Goal: Information Seeking & Learning: Learn about a topic

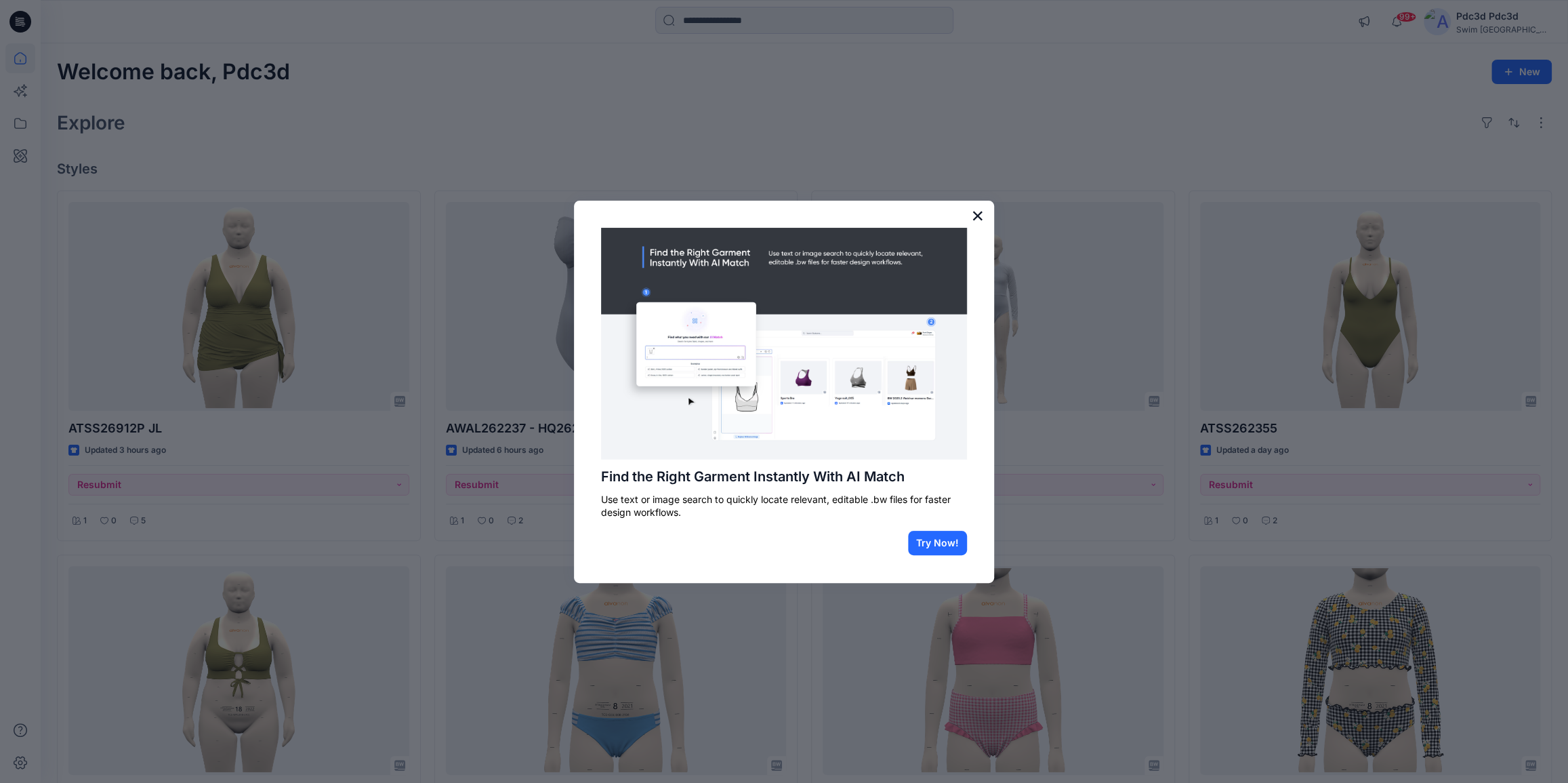
click at [976, 213] on button "×" at bounding box center [978, 216] width 13 height 22
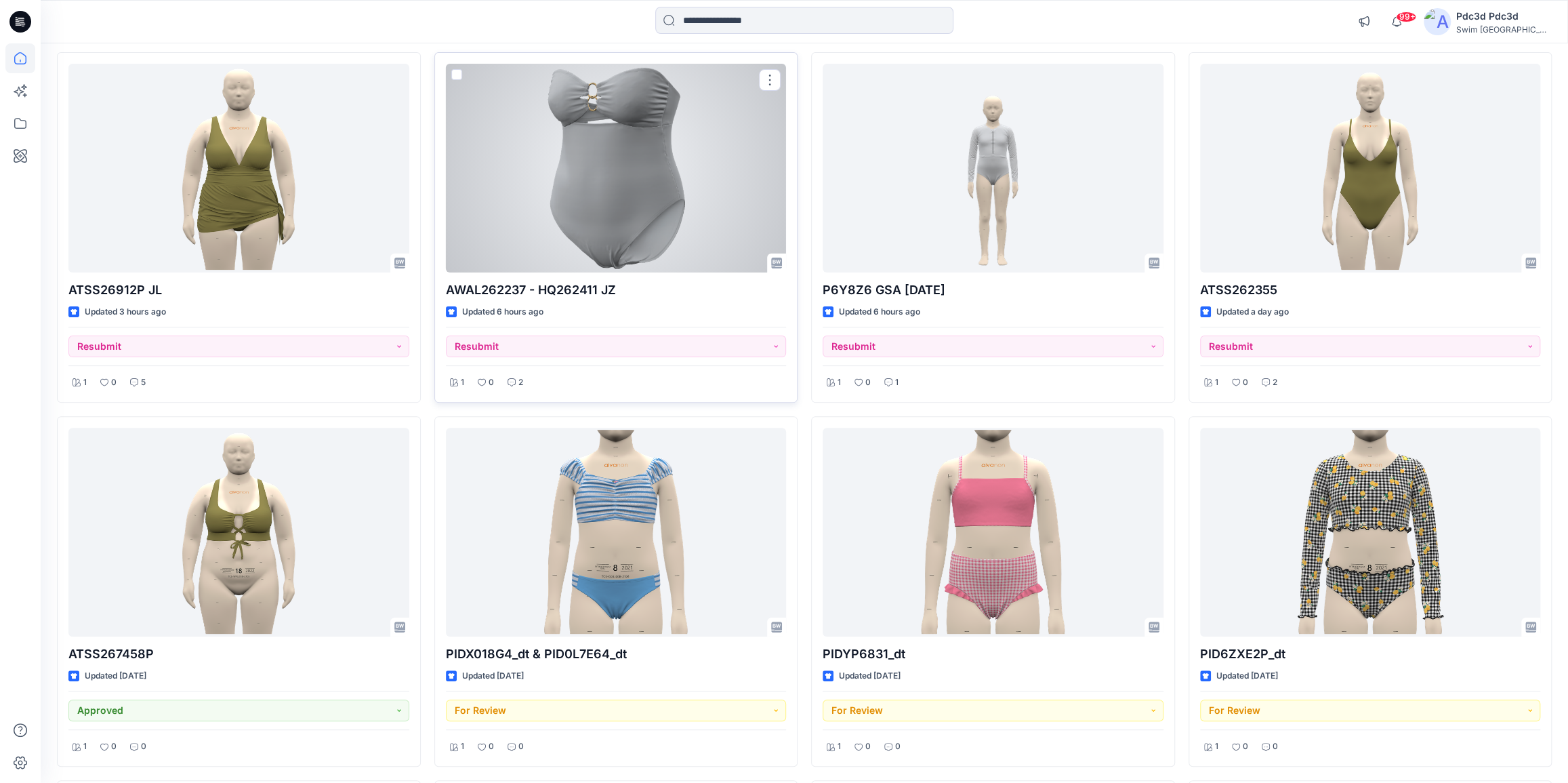
scroll to position [118, 0]
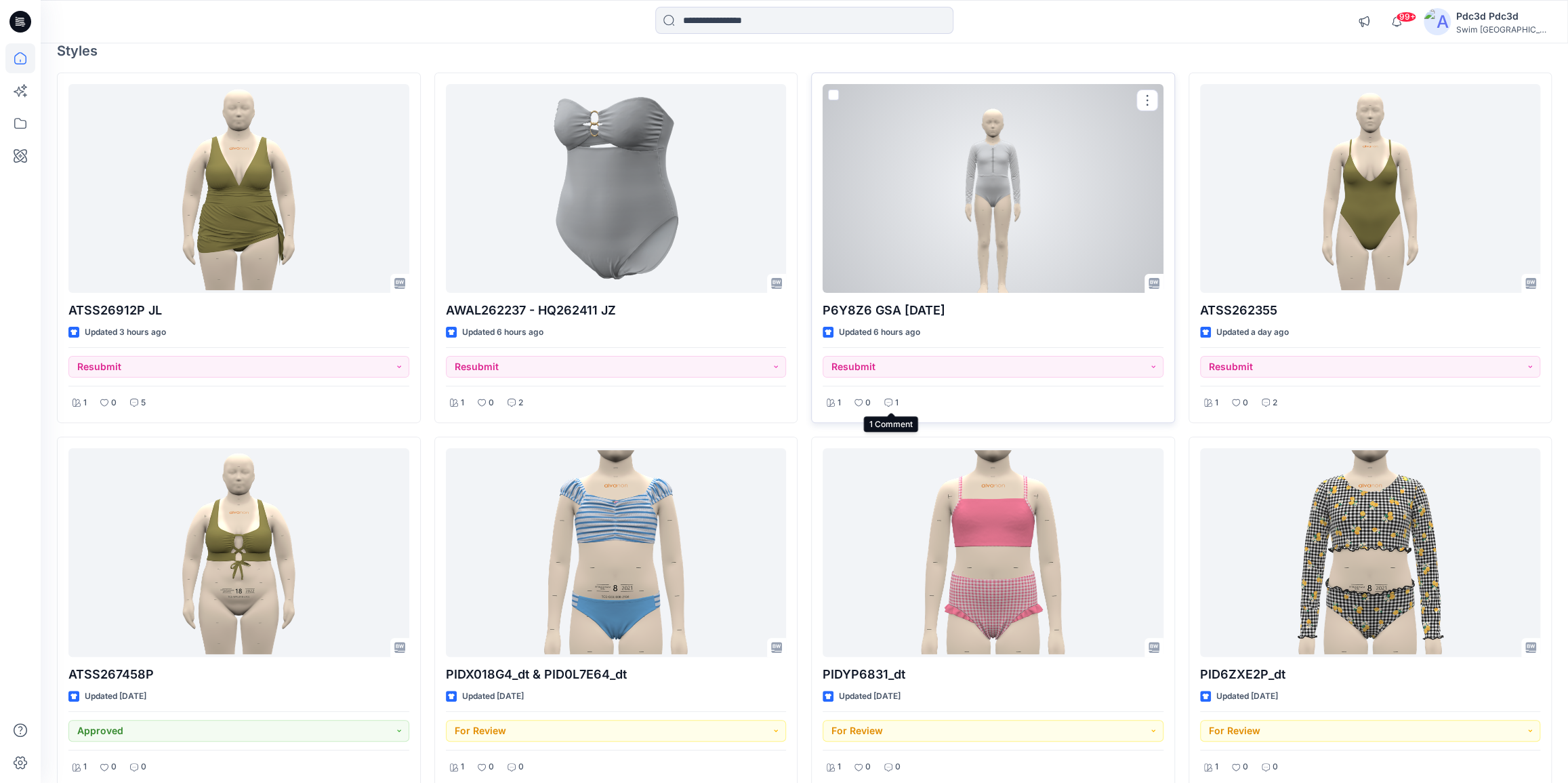
click at [895, 401] on p "1" at bounding box center [897, 403] width 4 height 14
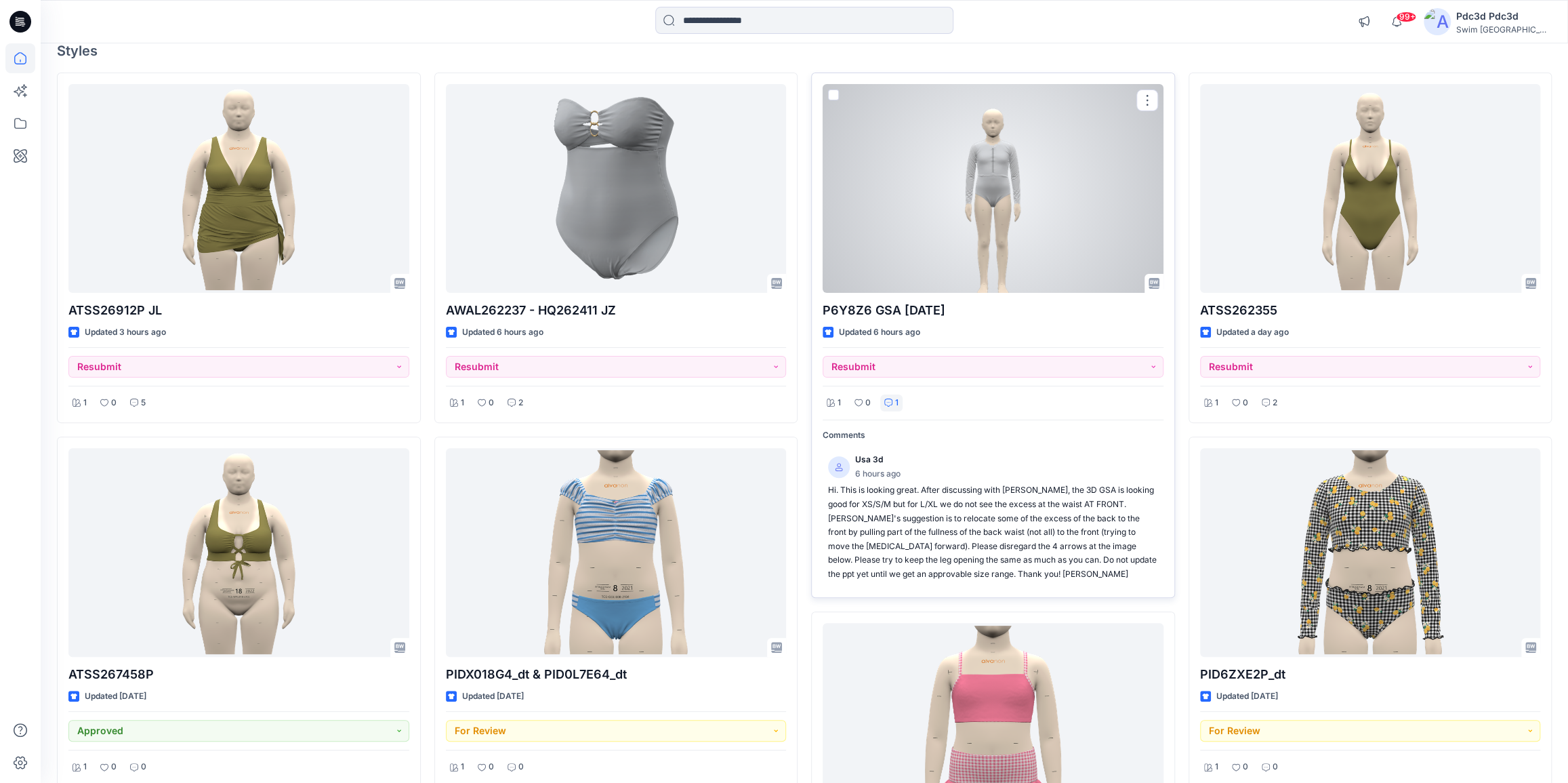
click at [895, 401] on p "1" at bounding box center [897, 403] width 4 height 14
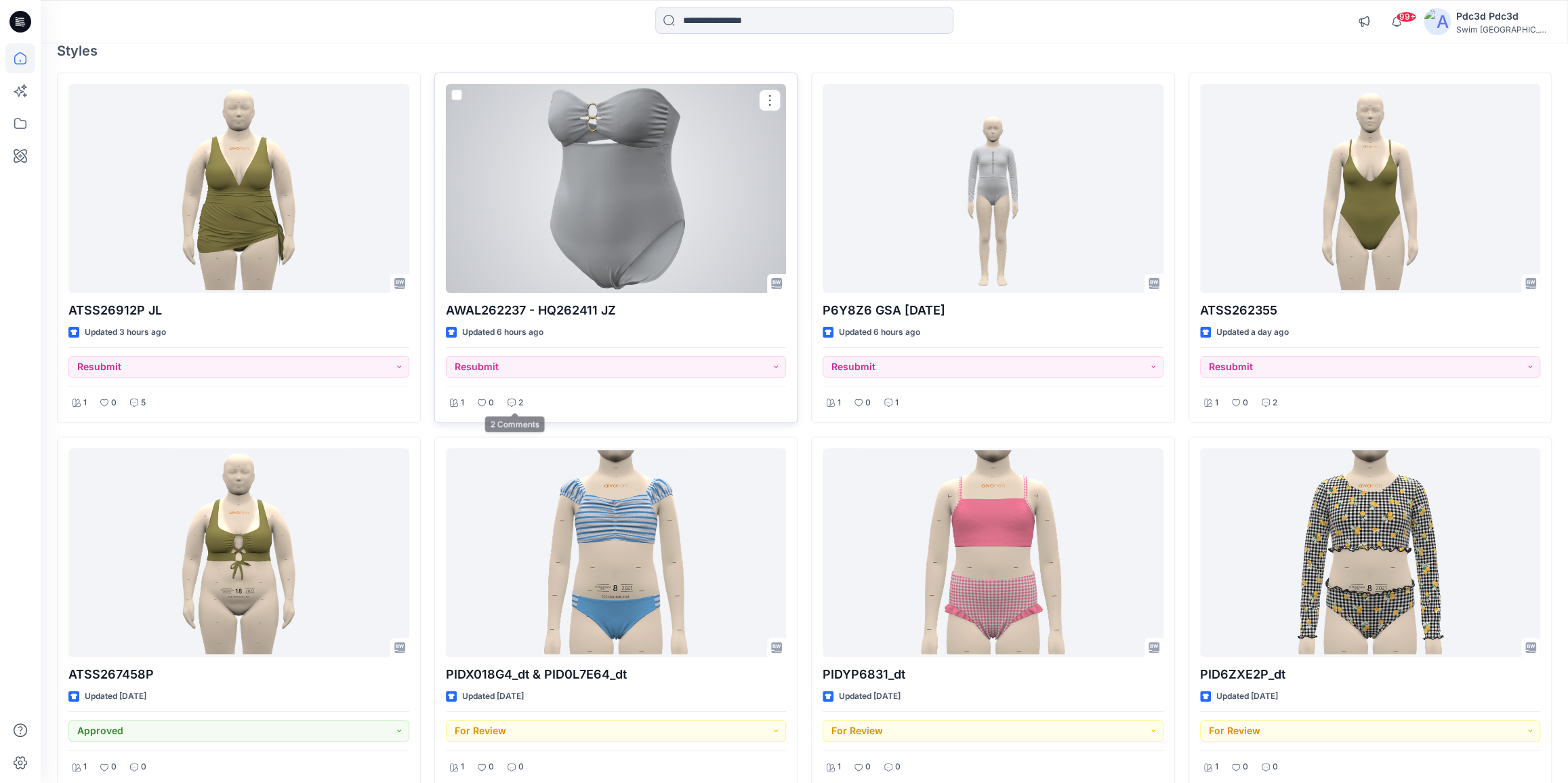
click at [519, 405] on p "2" at bounding box center [521, 403] width 5 height 14
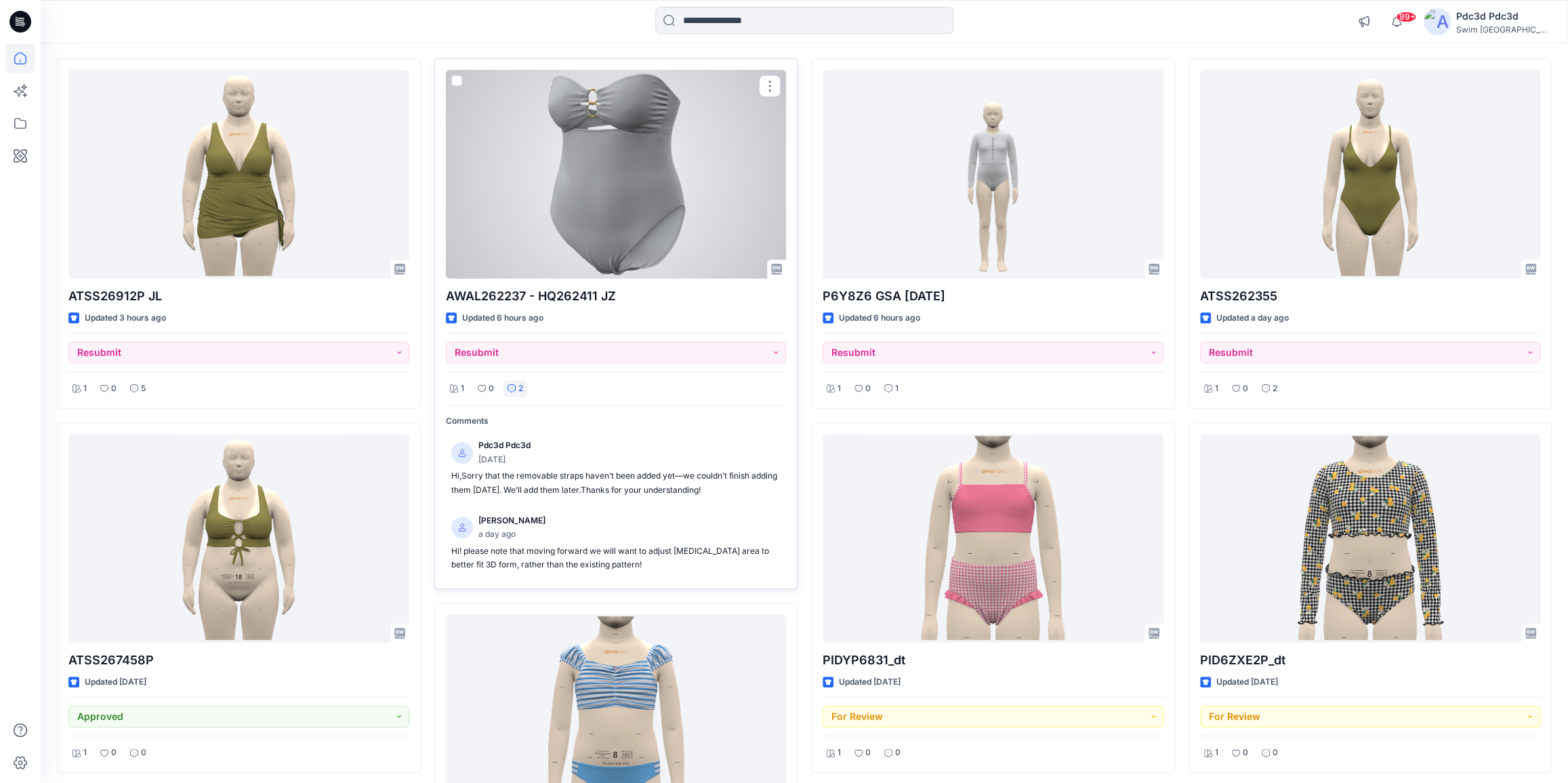
scroll to position [179, 0]
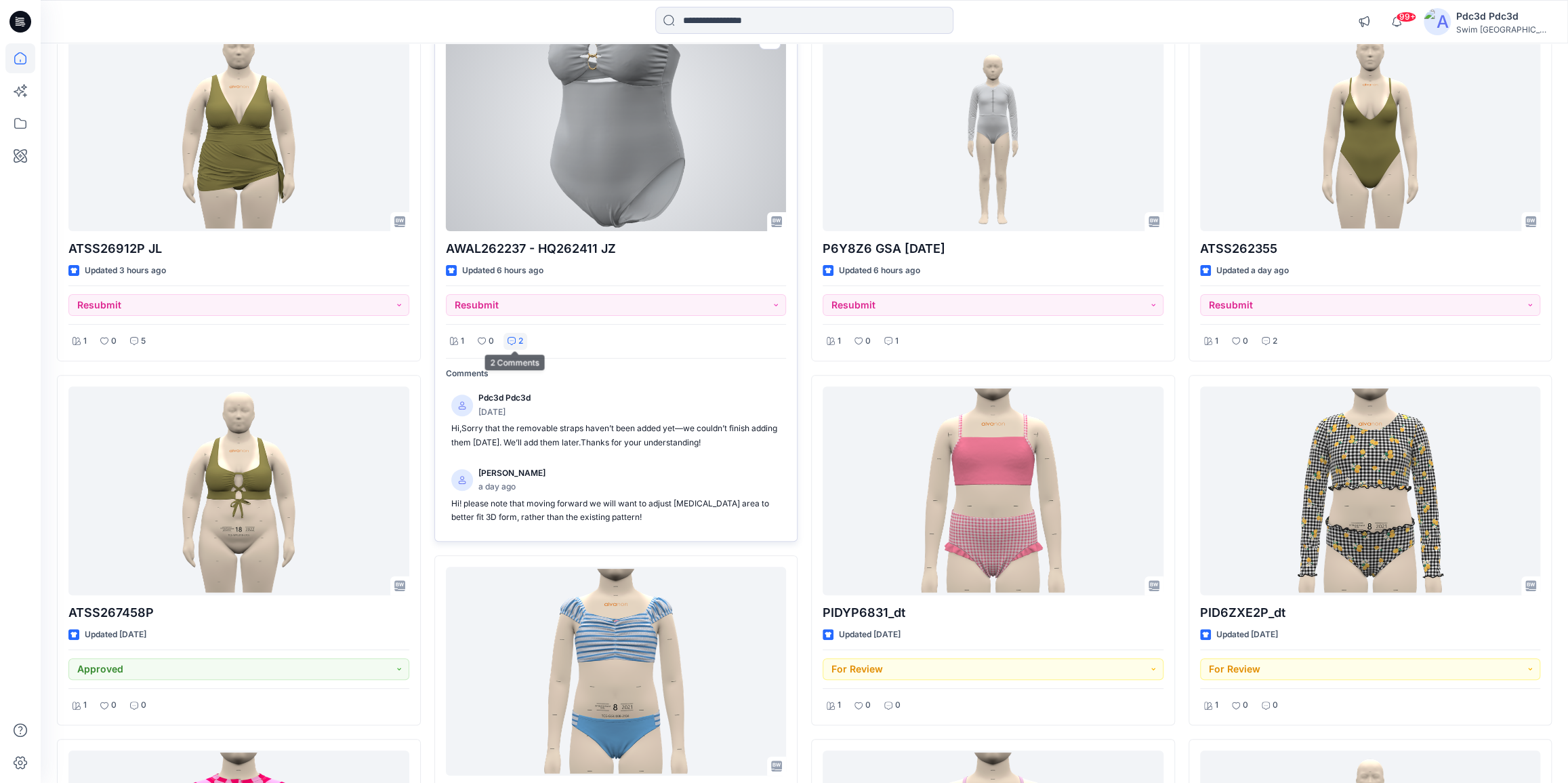
click at [508, 346] on div "2" at bounding box center [515, 341] width 24 height 17
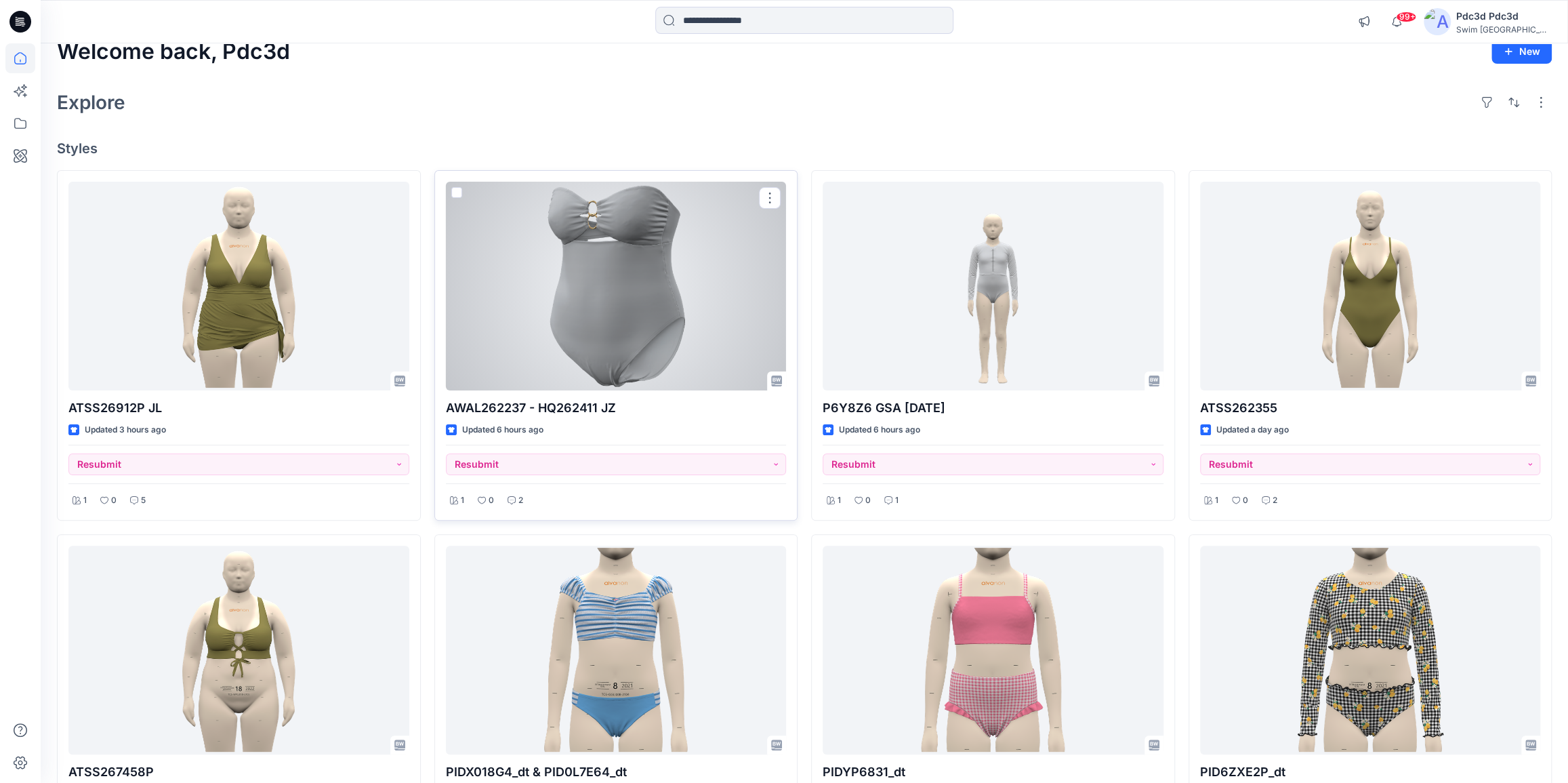
scroll to position [0, 0]
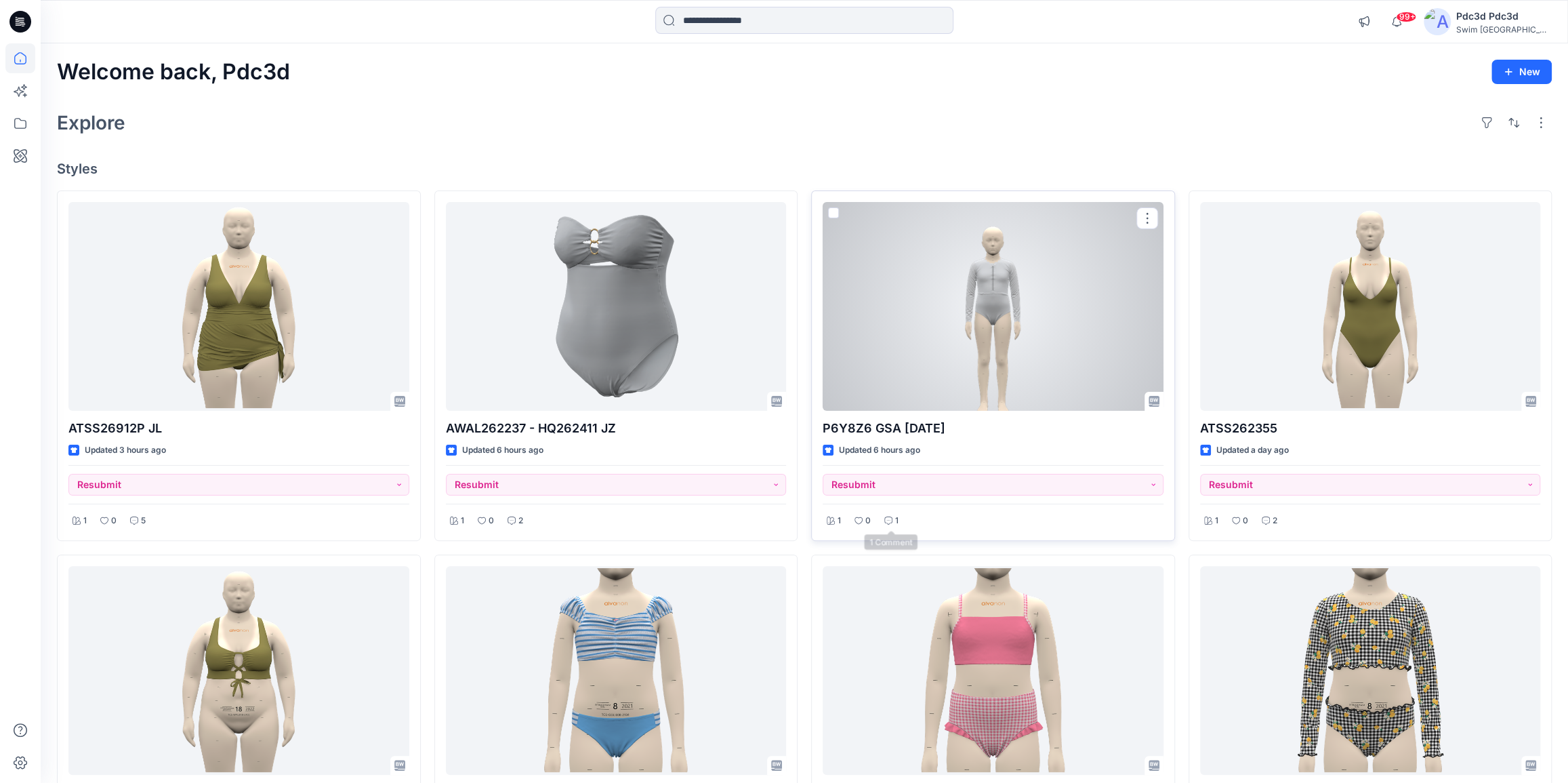
click at [889, 512] on div "1" at bounding box center [891, 520] width 22 height 17
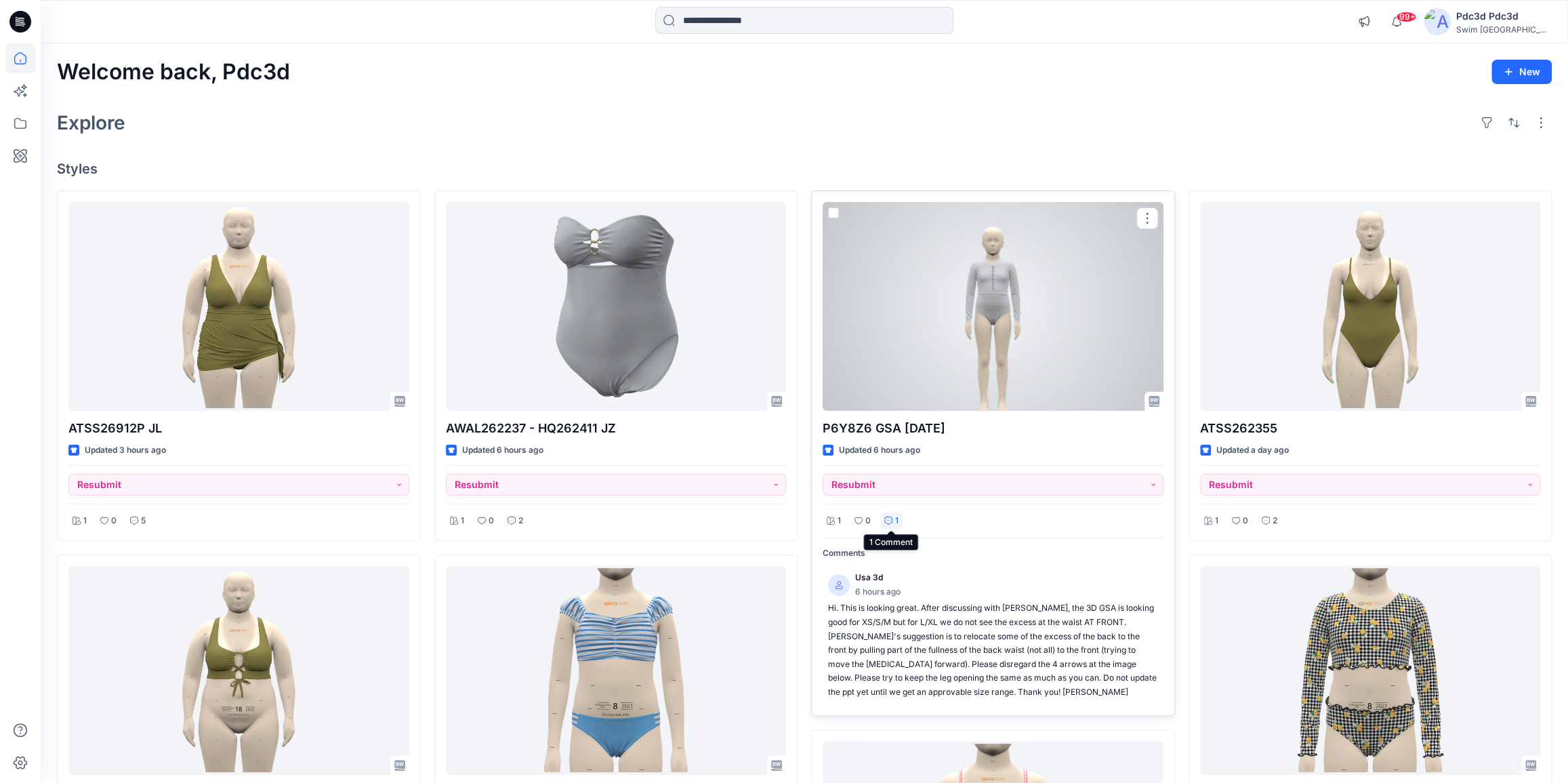
click at [901, 522] on div "1" at bounding box center [891, 520] width 22 height 17
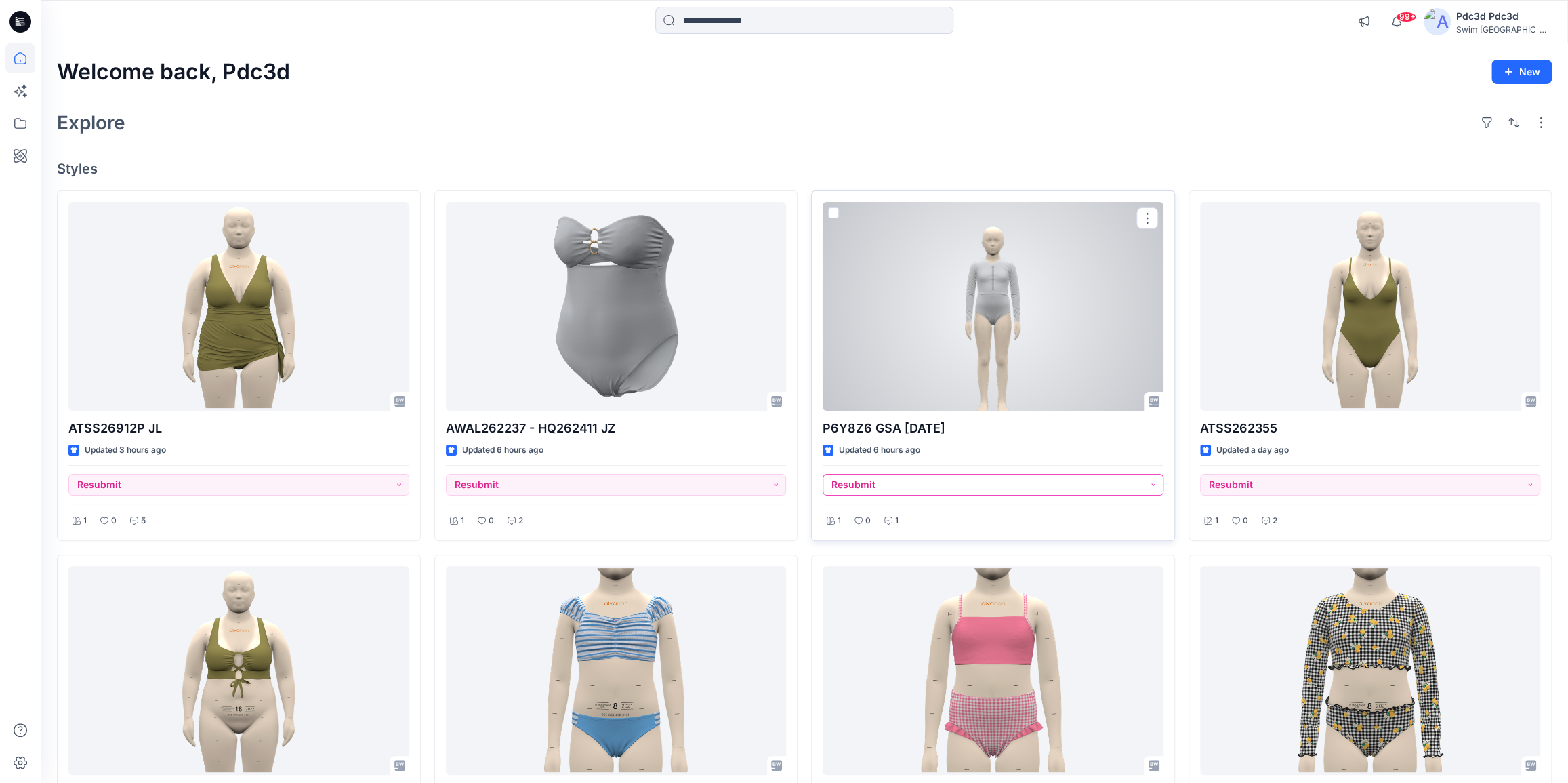
scroll to position [61, 0]
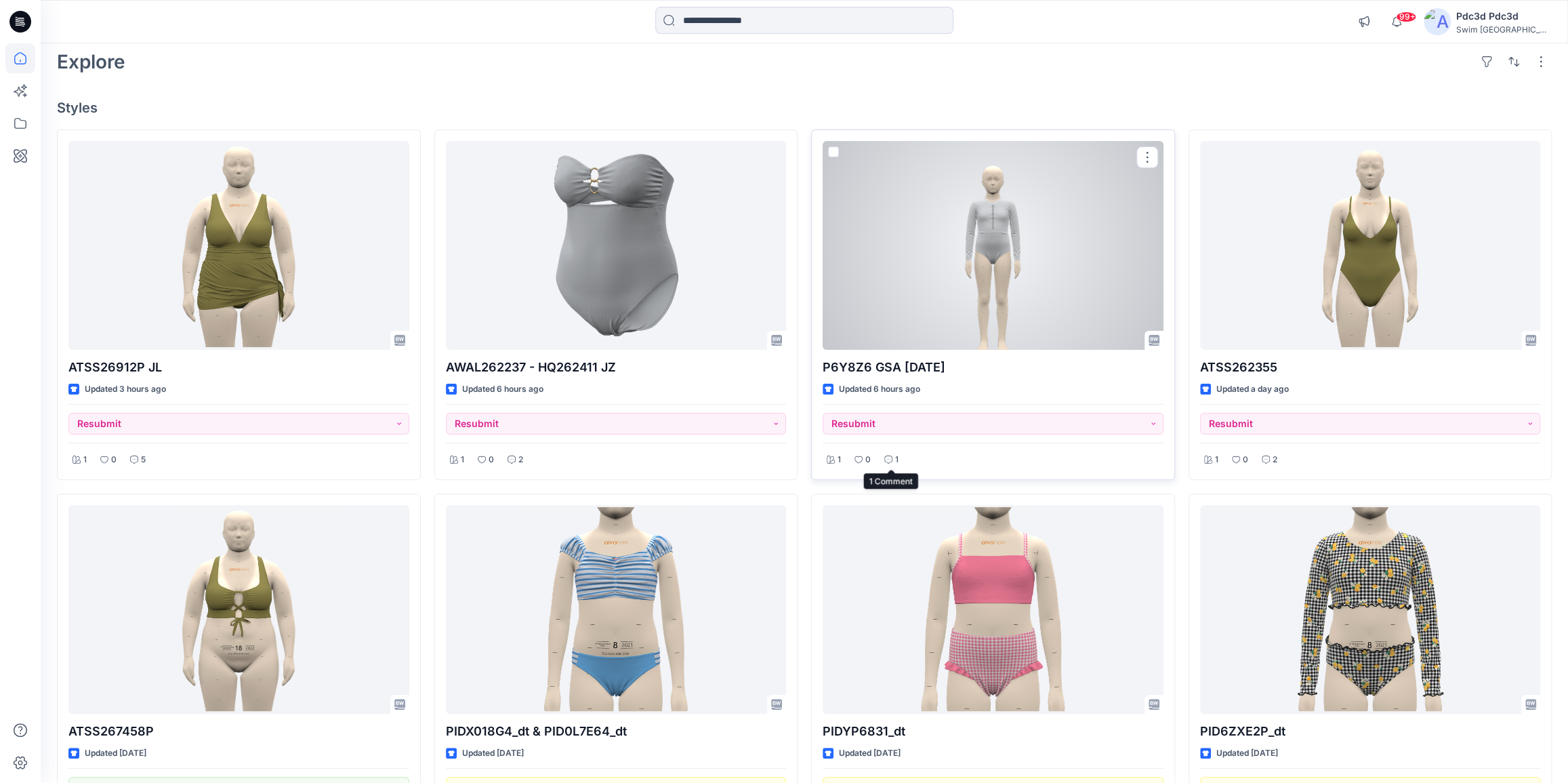
click at [897, 462] on p "1" at bounding box center [897, 460] width 4 height 14
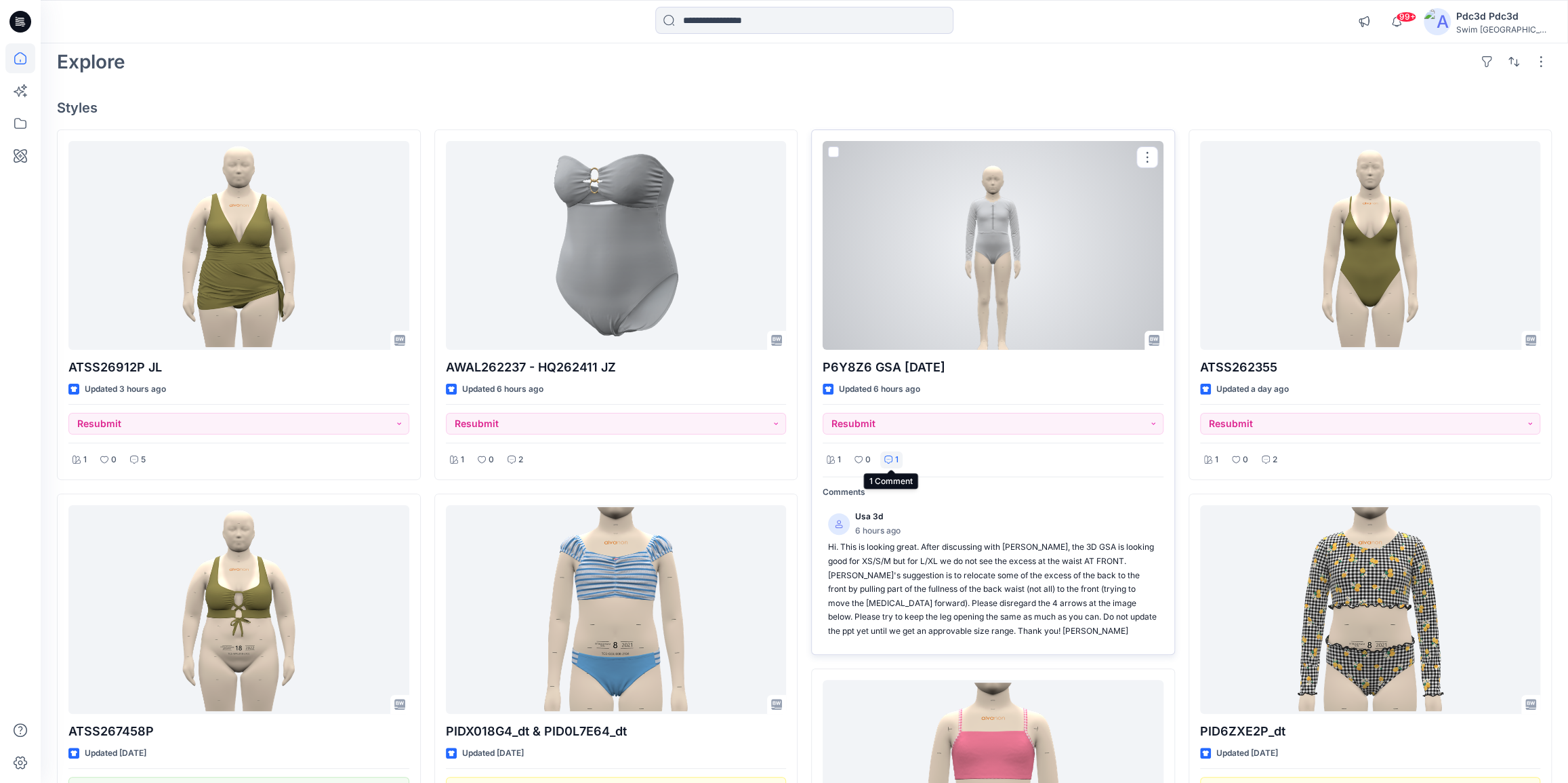
click at [897, 458] on p "1" at bounding box center [897, 460] width 4 height 14
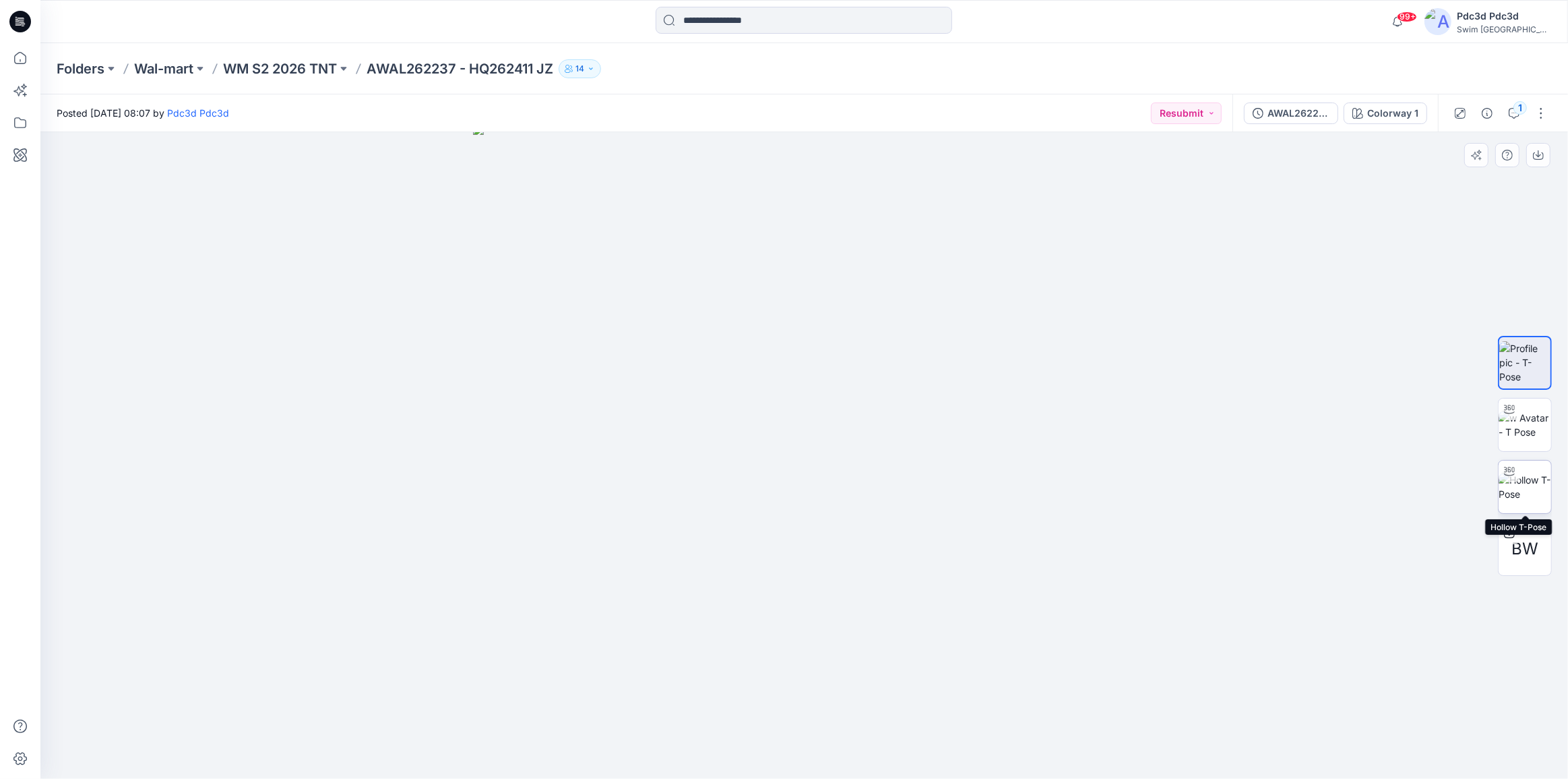
click at [1522, 490] on img at bounding box center [1525, 487] width 53 height 28
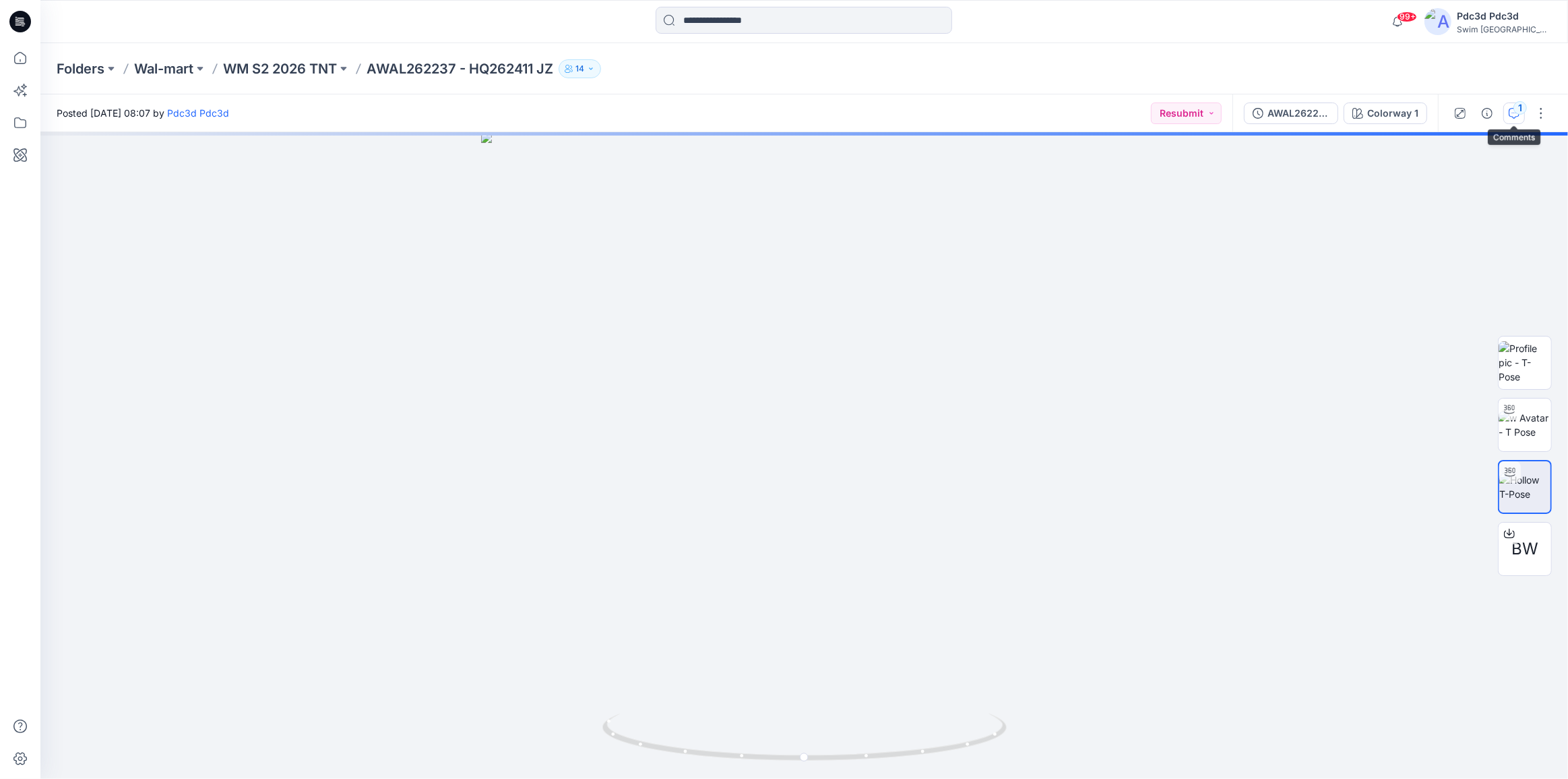
click at [1513, 109] on icon "button" at bounding box center [1514, 113] width 11 height 11
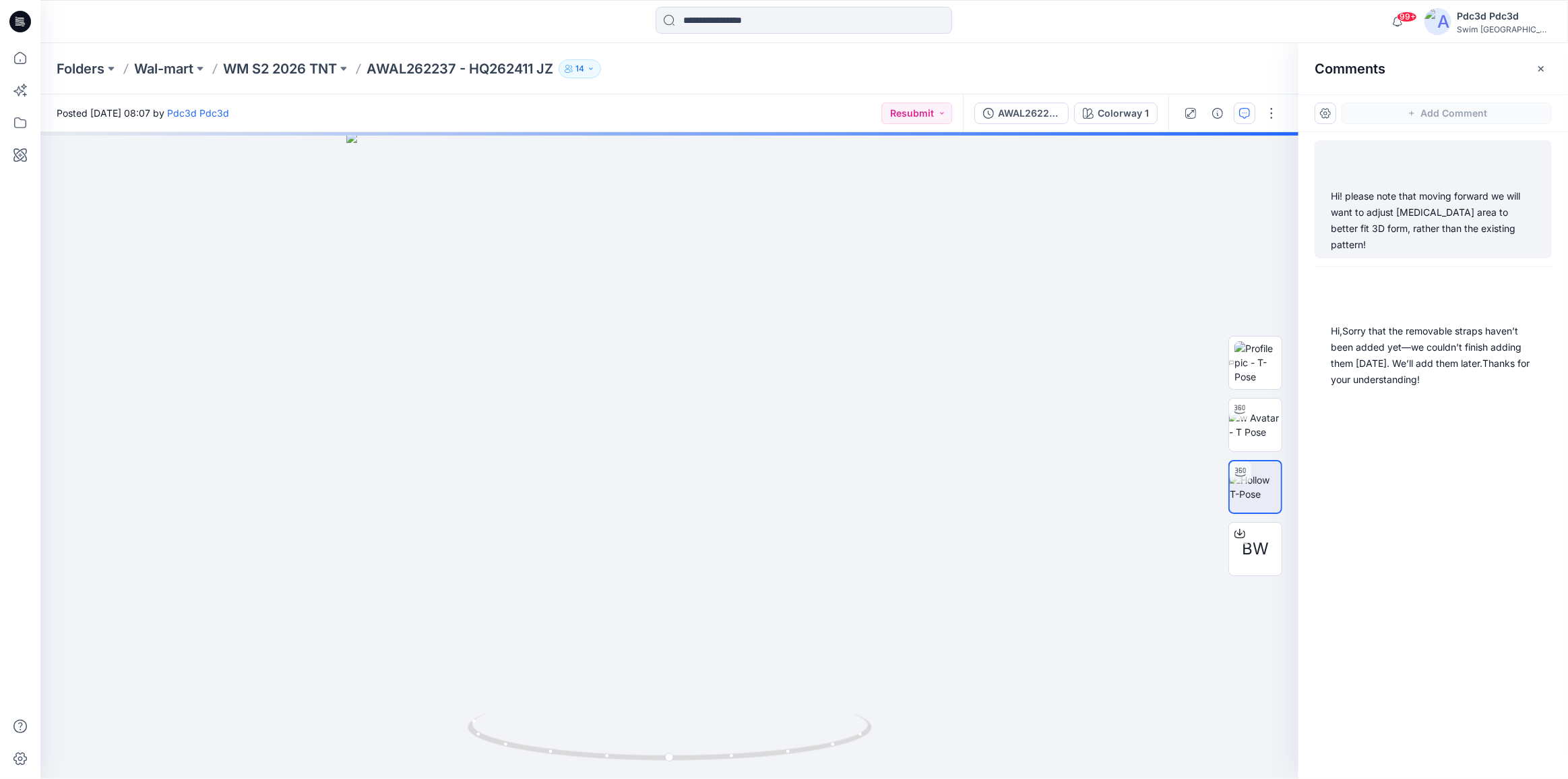
click at [1355, 225] on div "Hi! please note that moving forward we will want to adjust [MEDICAL_DATA] area …" at bounding box center [1433, 220] width 205 height 65
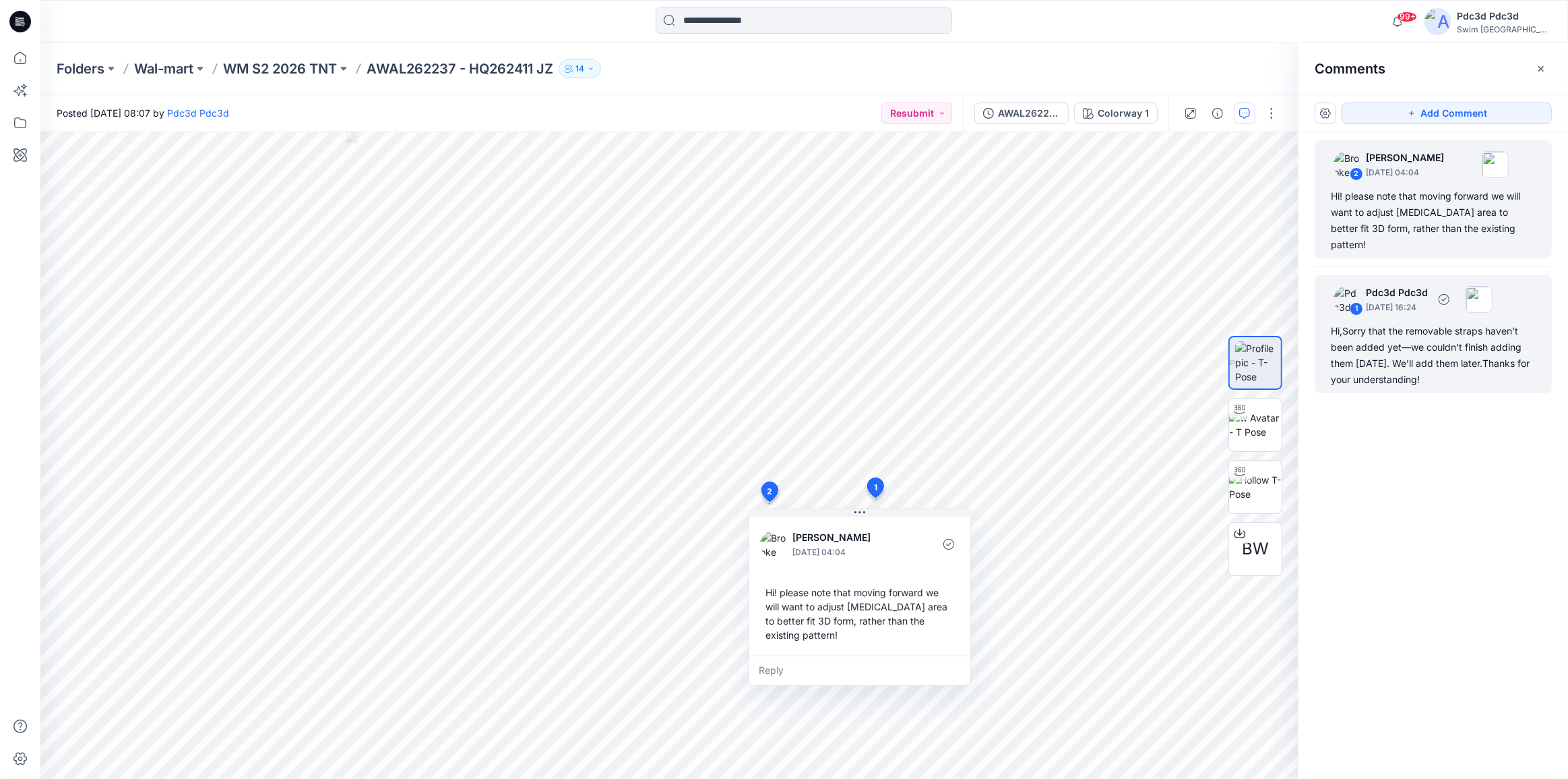
click at [1373, 346] on div "Hi,Sorry that the removable straps haven’t been added yet—we couldn’t finish ad…" at bounding box center [1433, 356] width 205 height 65
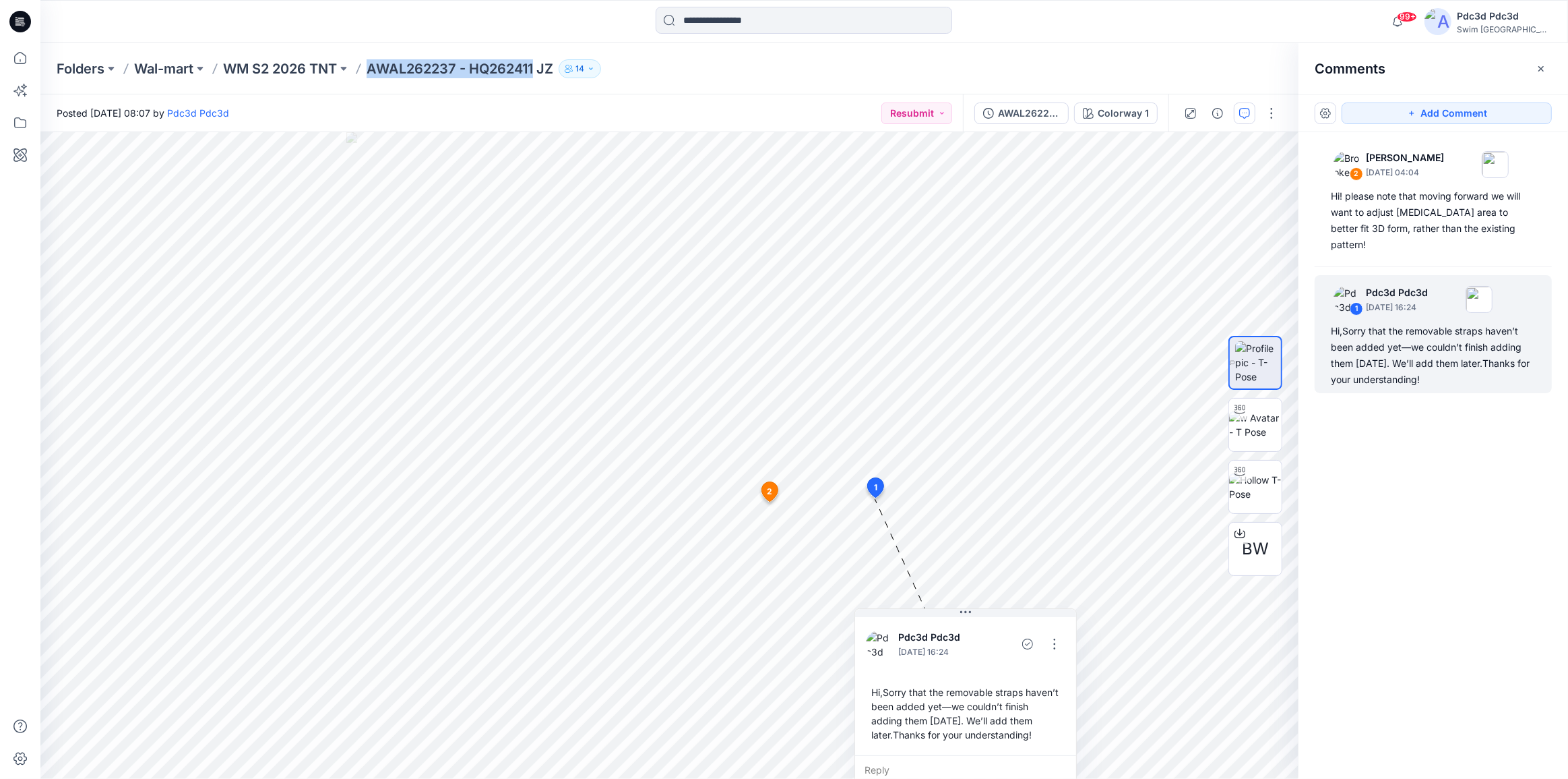
drag, startPoint x: 364, startPoint y: 68, endPoint x: 536, endPoint y: 71, distance: 172.0
click at [536, 71] on div "Folders Wal-mart WM S2 2026 TNT AWAL262237 - HQ262411 JZ 14" at bounding box center [752, 68] width 1390 height 19
copy p "AWAL262237 - HQ262411"
click at [613, 112] on div "Posted [DATE] 08:07 by Pdc3d Pdc3d Resubmit" at bounding box center [502, 113] width 923 height 37
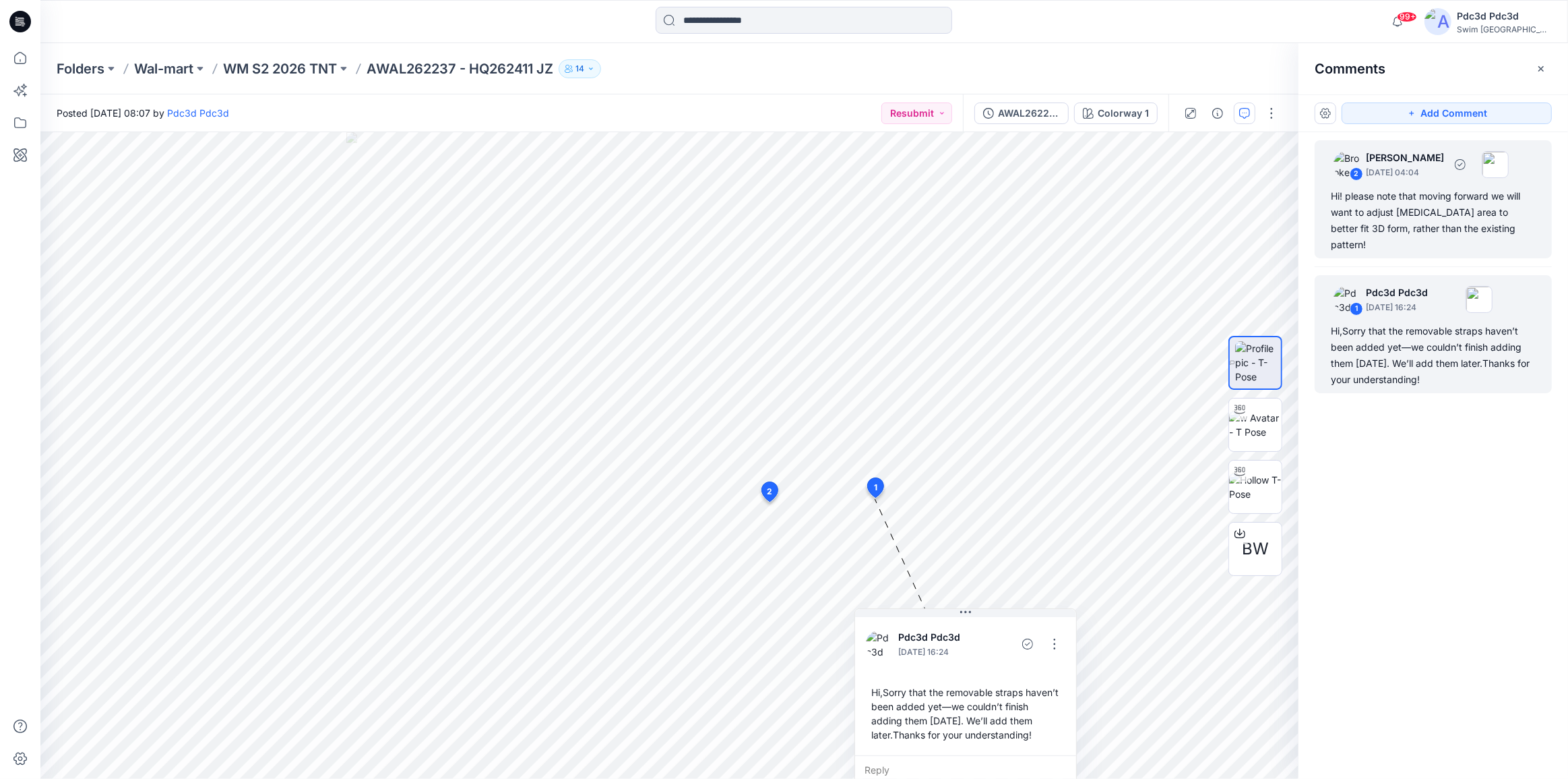
click at [1426, 210] on div "Hi! please note that moving forward we will want to adjust [MEDICAL_DATA] area …" at bounding box center [1433, 220] width 205 height 65
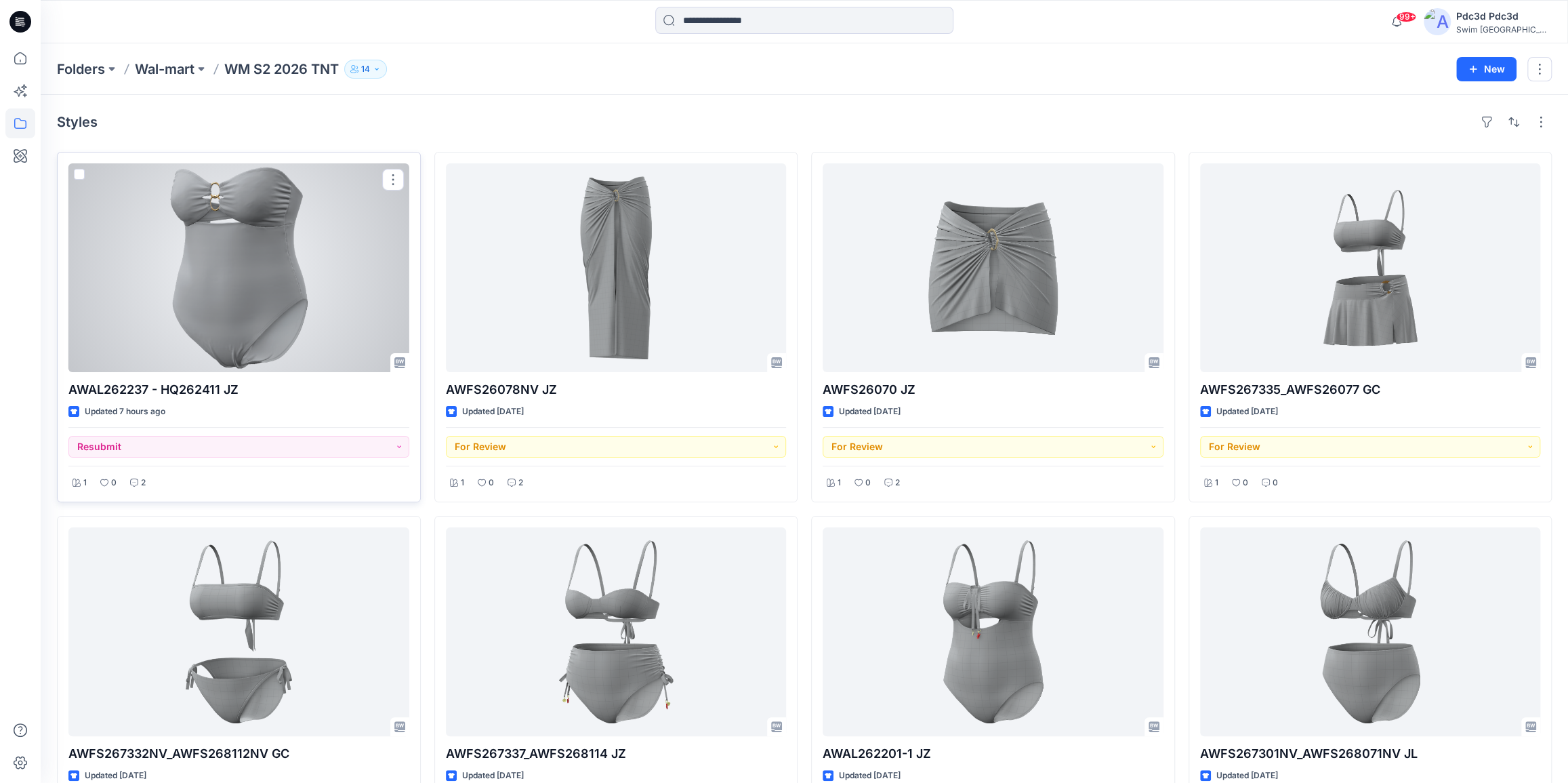
click at [266, 312] on div at bounding box center [239, 268] width 341 height 208
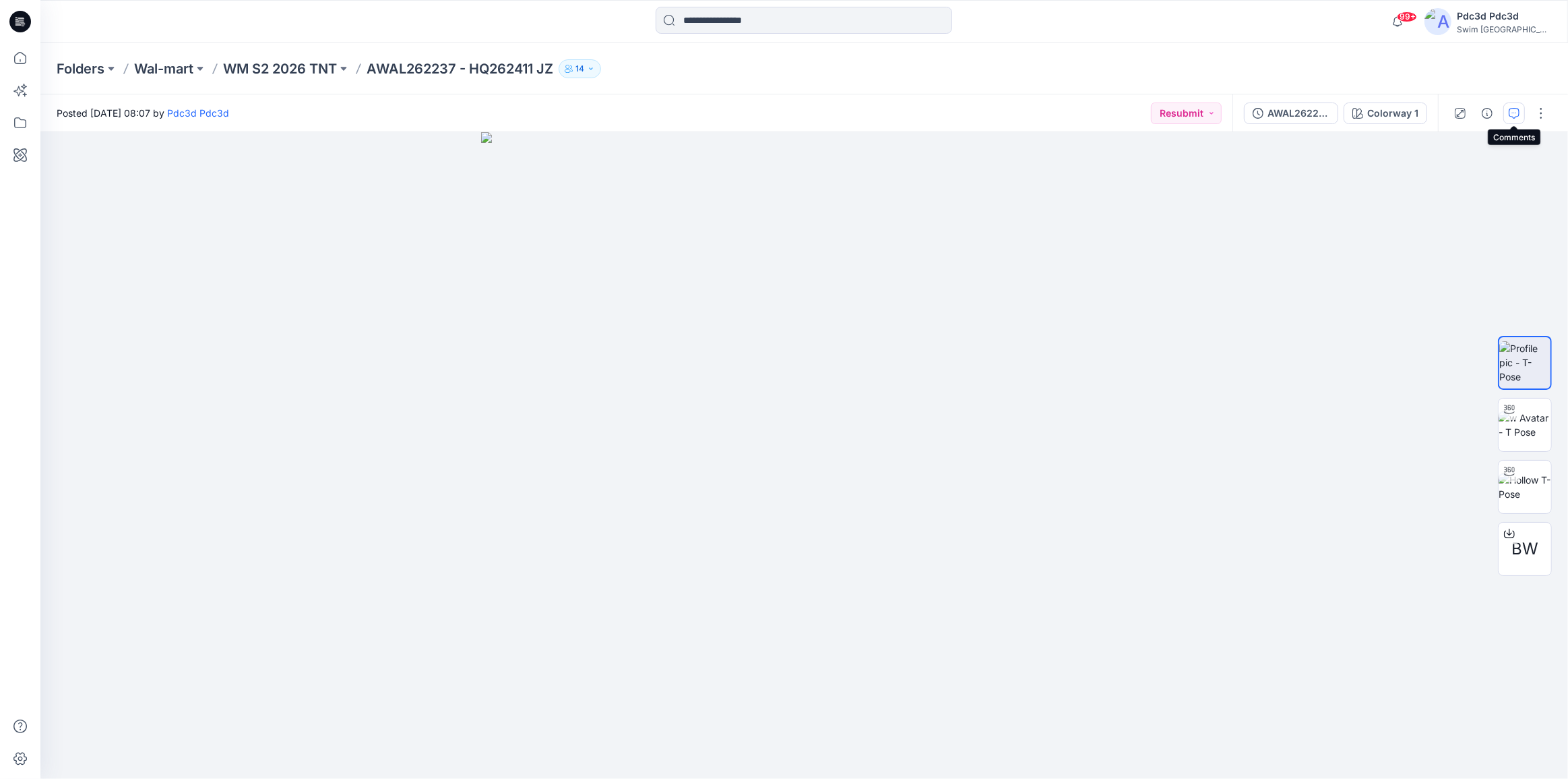
click at [1514, 113] on icon "button" at bounding box center [1514, 113] width 11 height 11
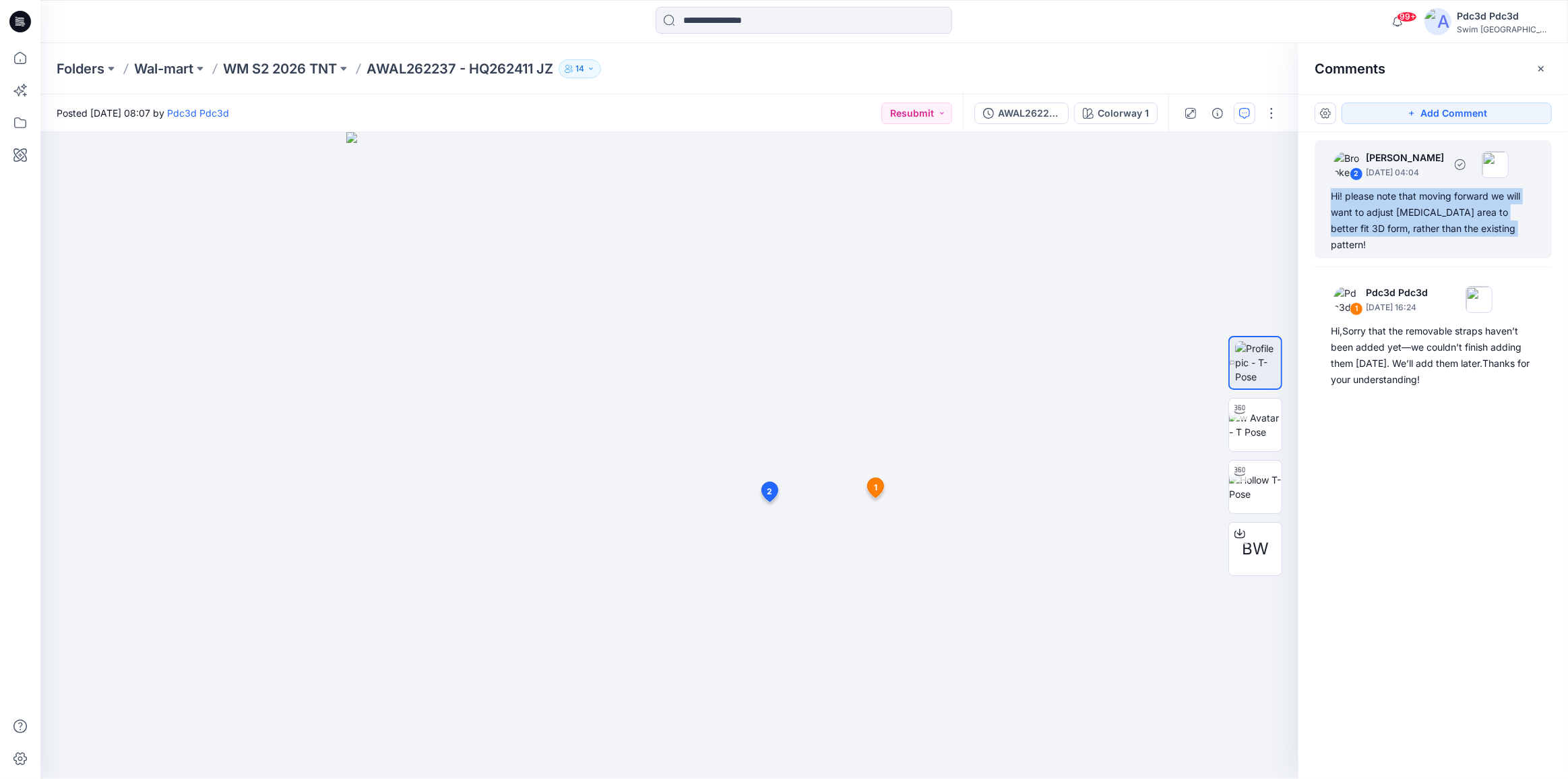
drag, startPoint x: 1519, startPoint y: 229, endPoint x: 1328, endPoint y: 199, distance: 193.3
click at [1328, 199] on div "2 Brooke Kaplan September 24, 2025 04:04 Hi! please note that moving forward we…" at bounding box center [1433, 199] width 237 height 118
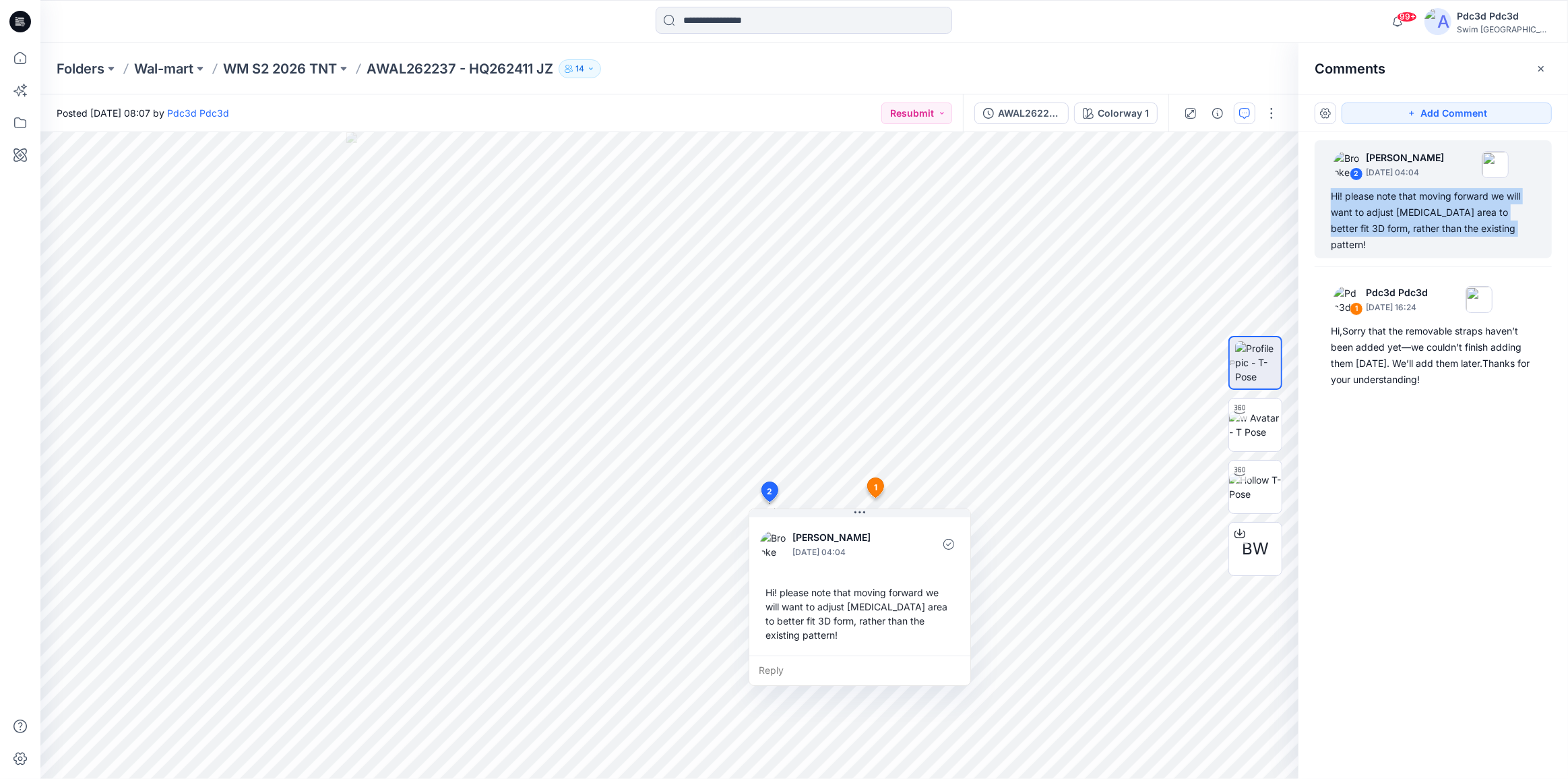
copy div "Hi! please note that moving forward we will want to adjust [MEDICAL_DATA] area …"
